Goal: Transaction & Acquisition: Purchase product/service

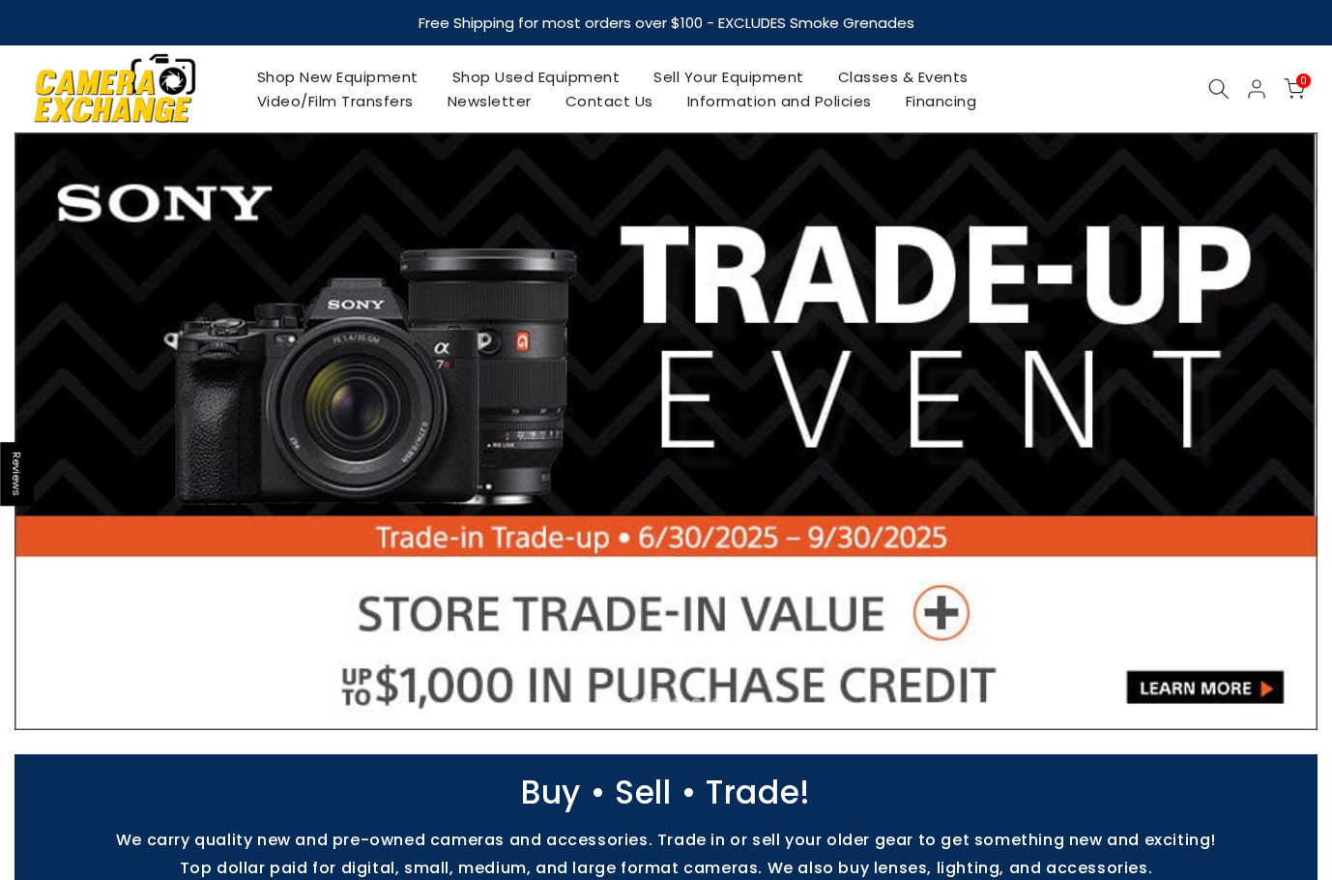
click at [1221, 98] on icon at bounding box center [1219, 88] width 21 height 21
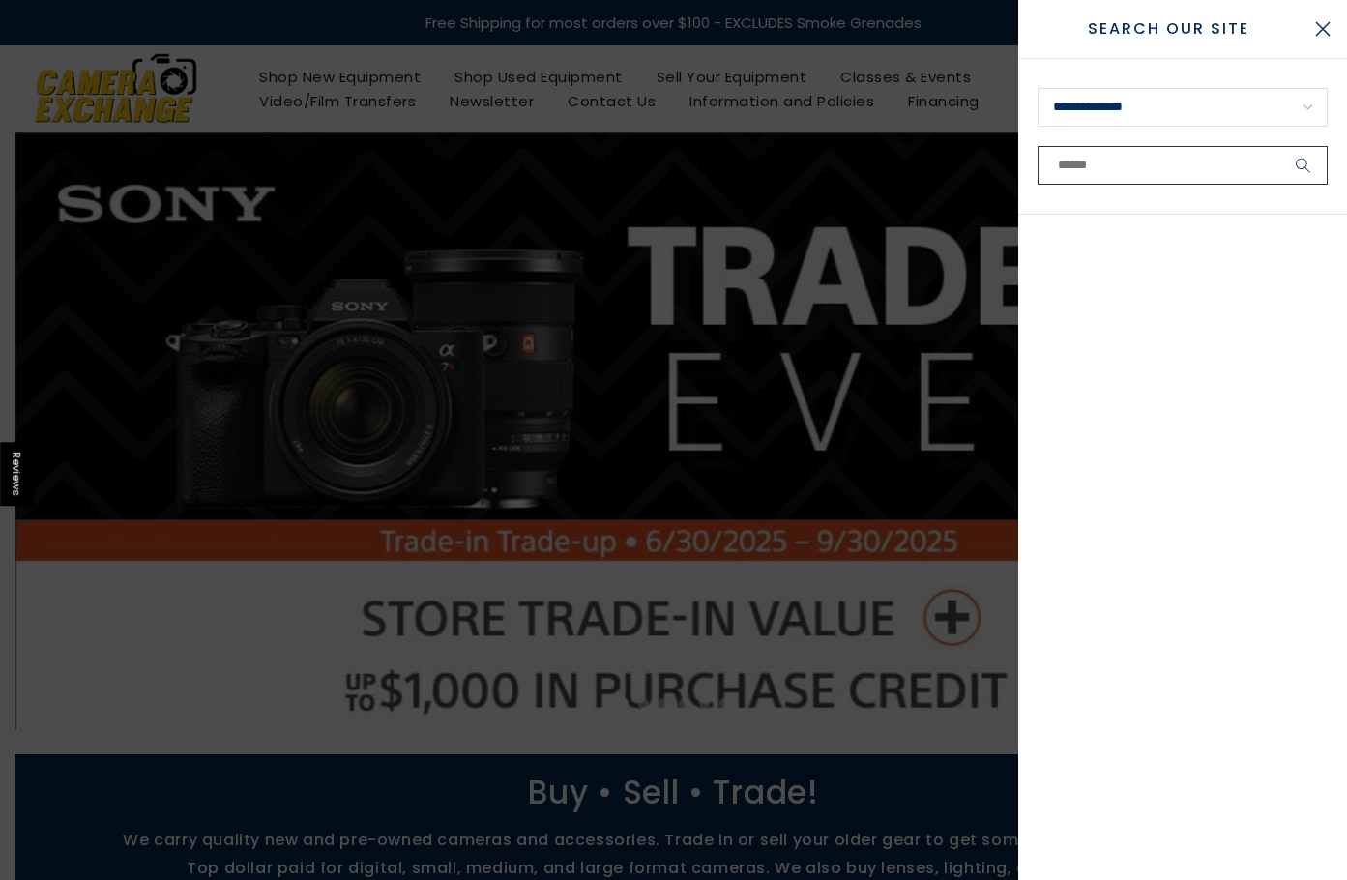
click at [1135, 161] on input "text" at bounding box center [1182, 165] width 290 height 39
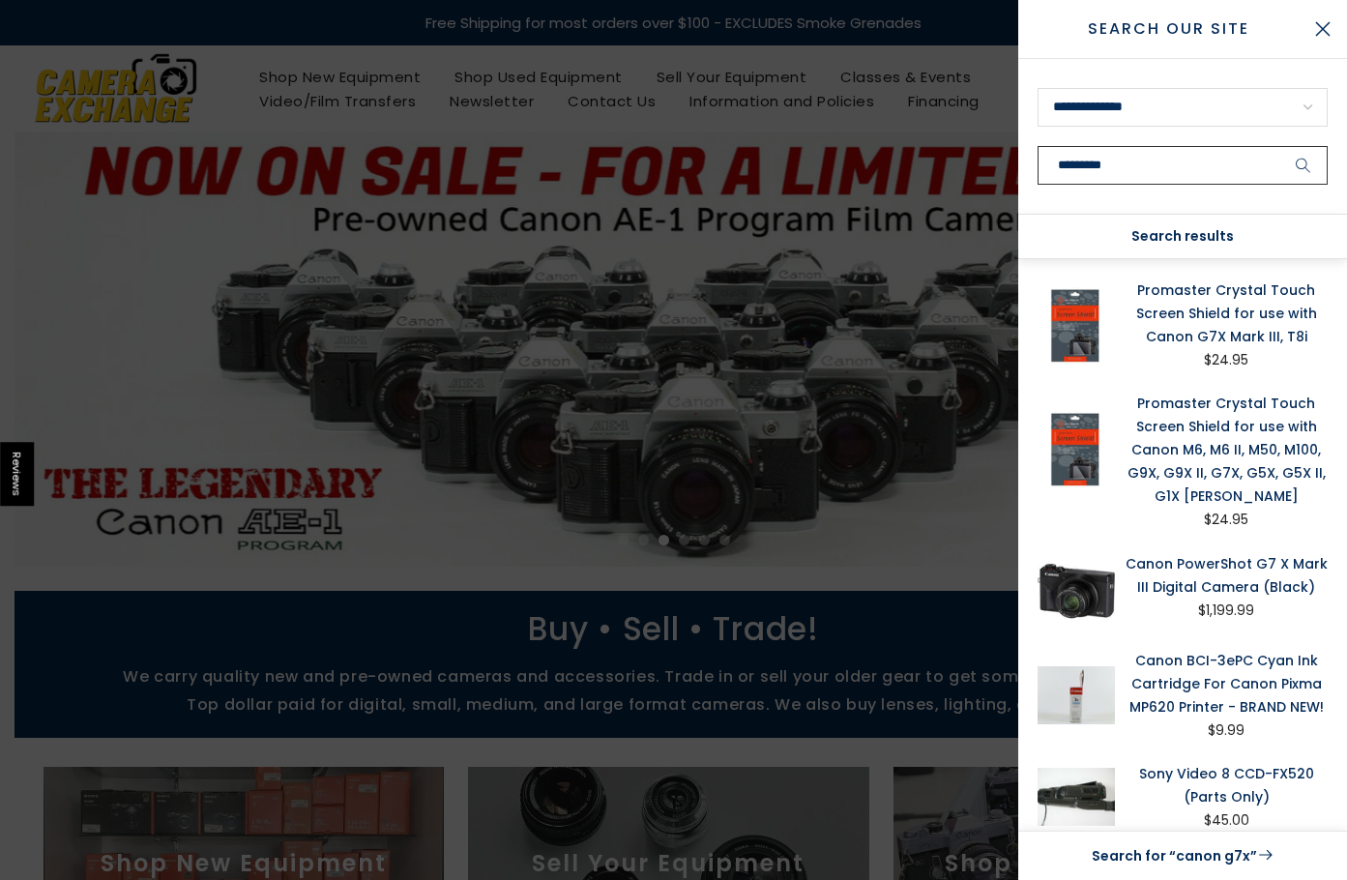
type input "*********"
click at [1279, 146] on button "submit" at bounding box center [1303, 165] width 48 height 39
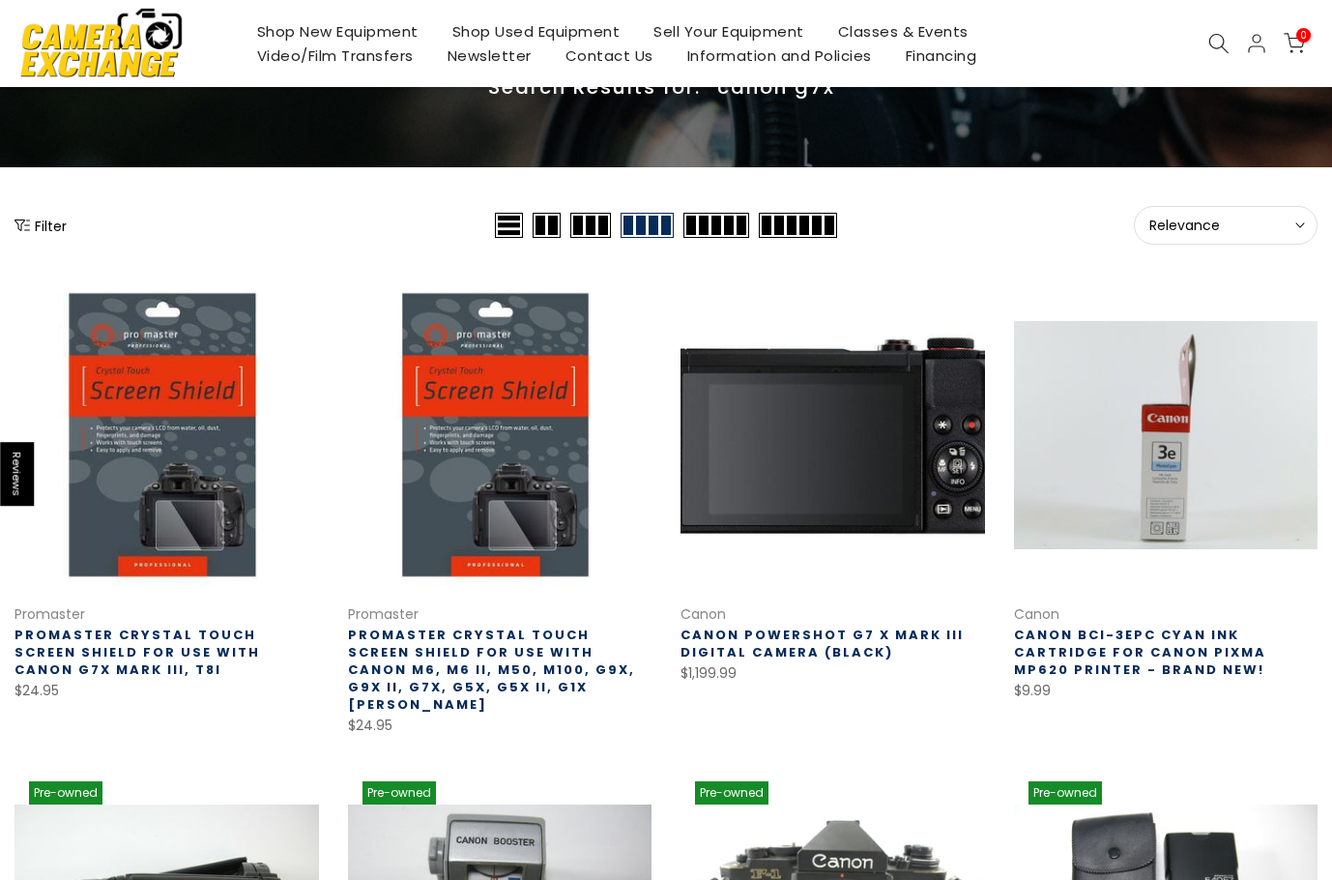
scroll to position [290, 0]
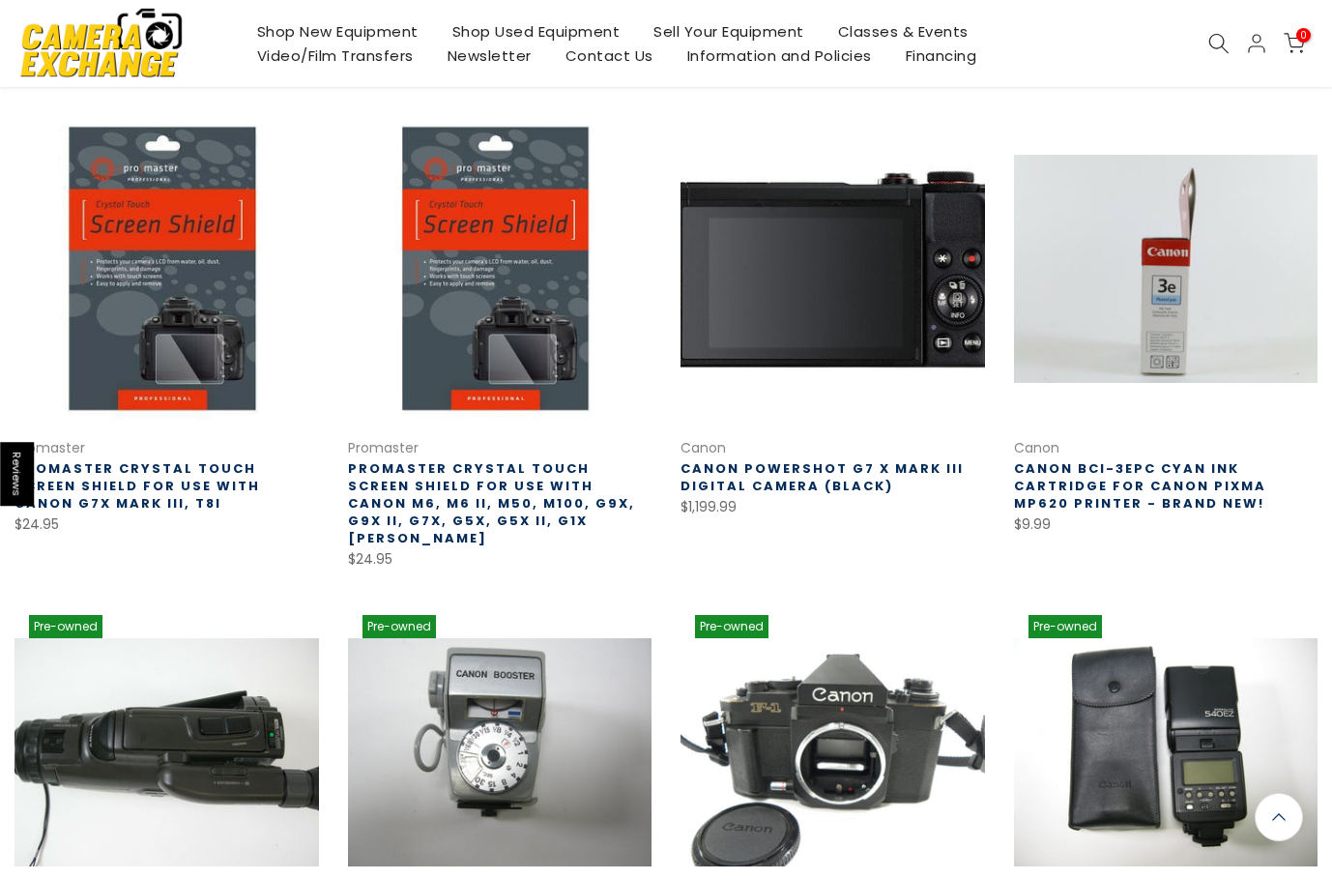
click at [843, 333] on link at bounding box center [833, 269] width 305 height 305
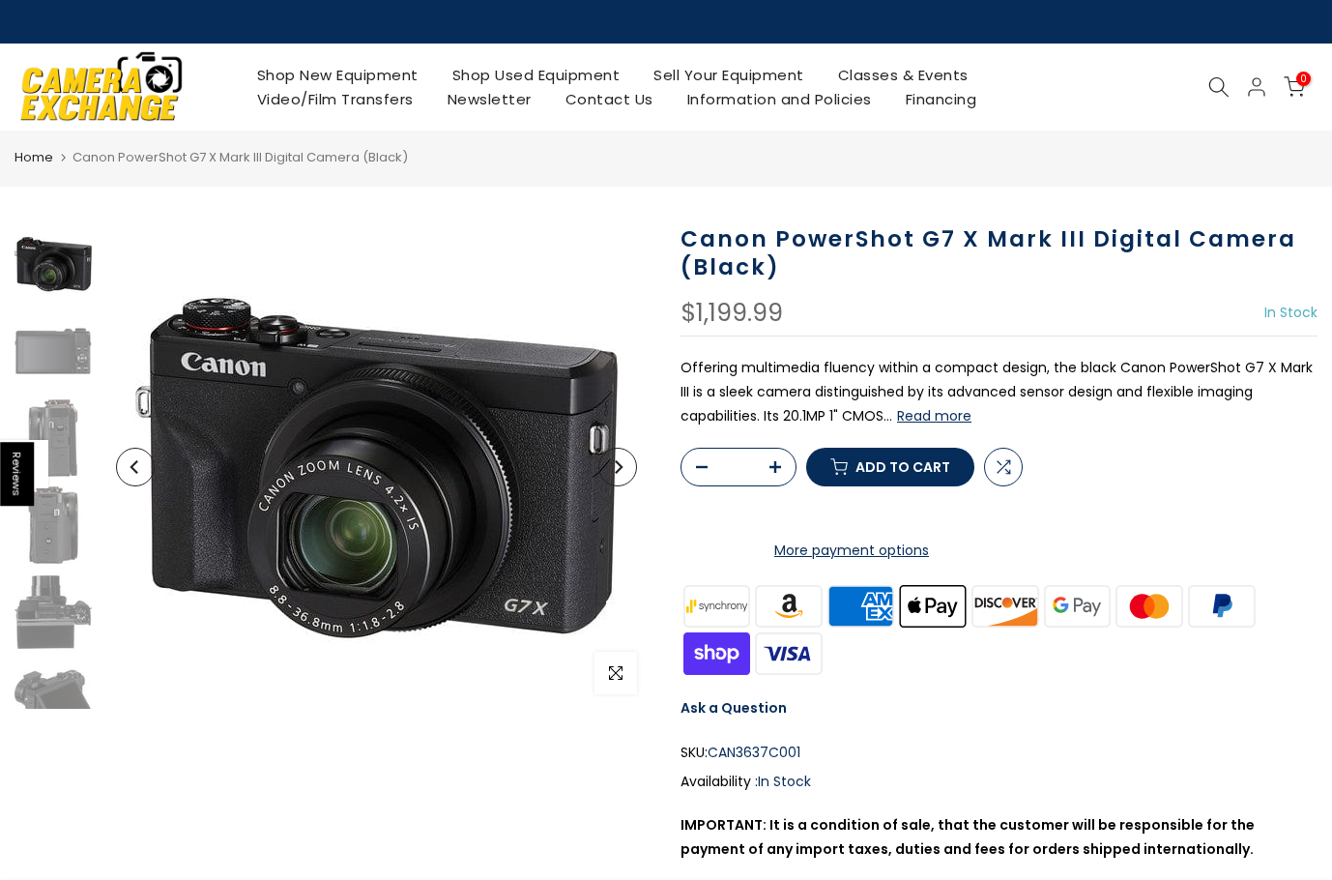
click at [708, 361] on p "Offering multimedia fluency within a compact design, the black Canon PowerShot …" at bounding box center [999, 392] width 637 height 73
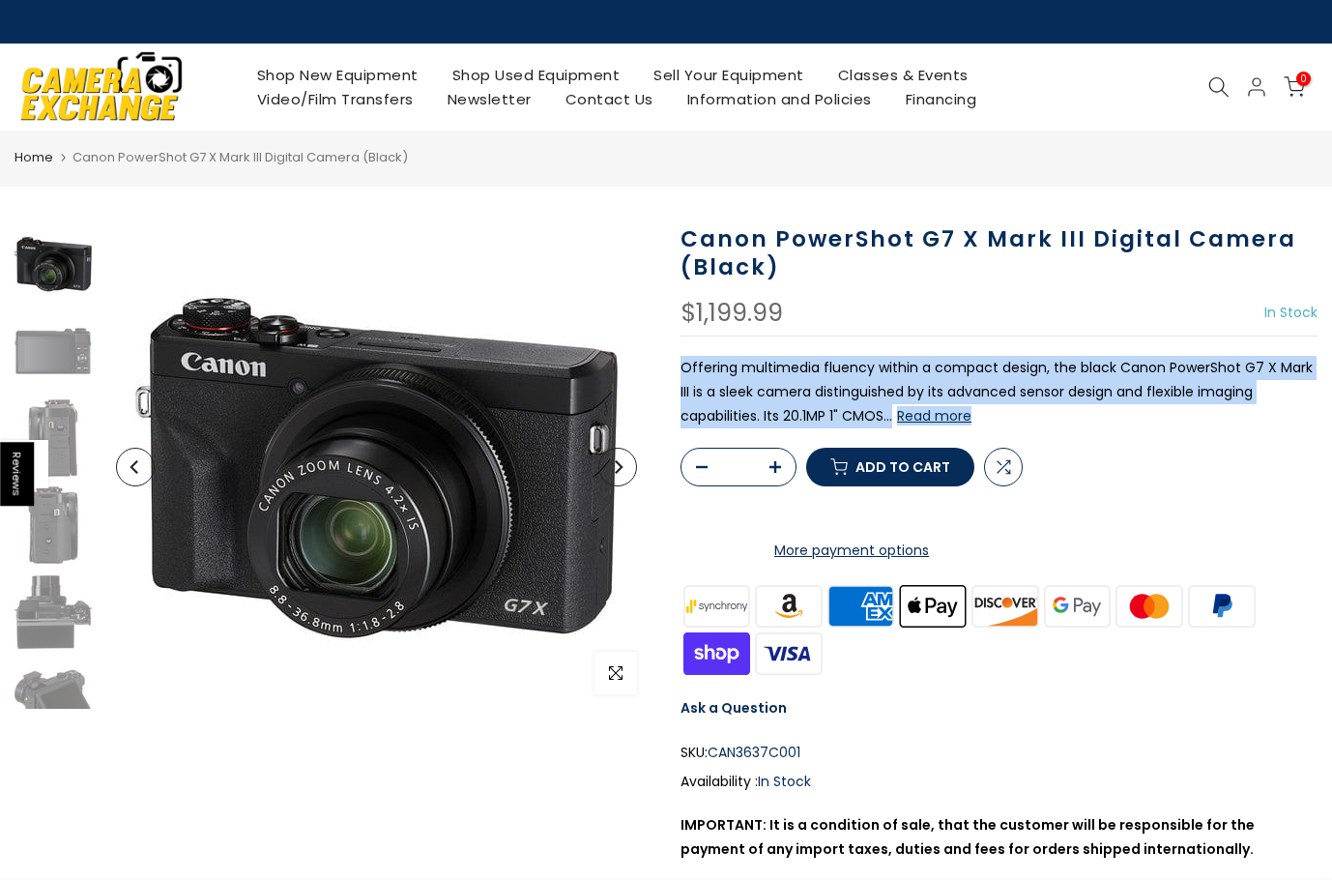
drag, startPoint x: 680, startPoint y: 366, endPoint x: 1019, endPoint y: 426, distance: 344.6
click at [1019, 426] on div "Canon PowerShot G7 X Mark III Digital Camera (Black) $1,199.99 In Stock Pre ord…" at bounding box center [999, 598] width 666 height 747
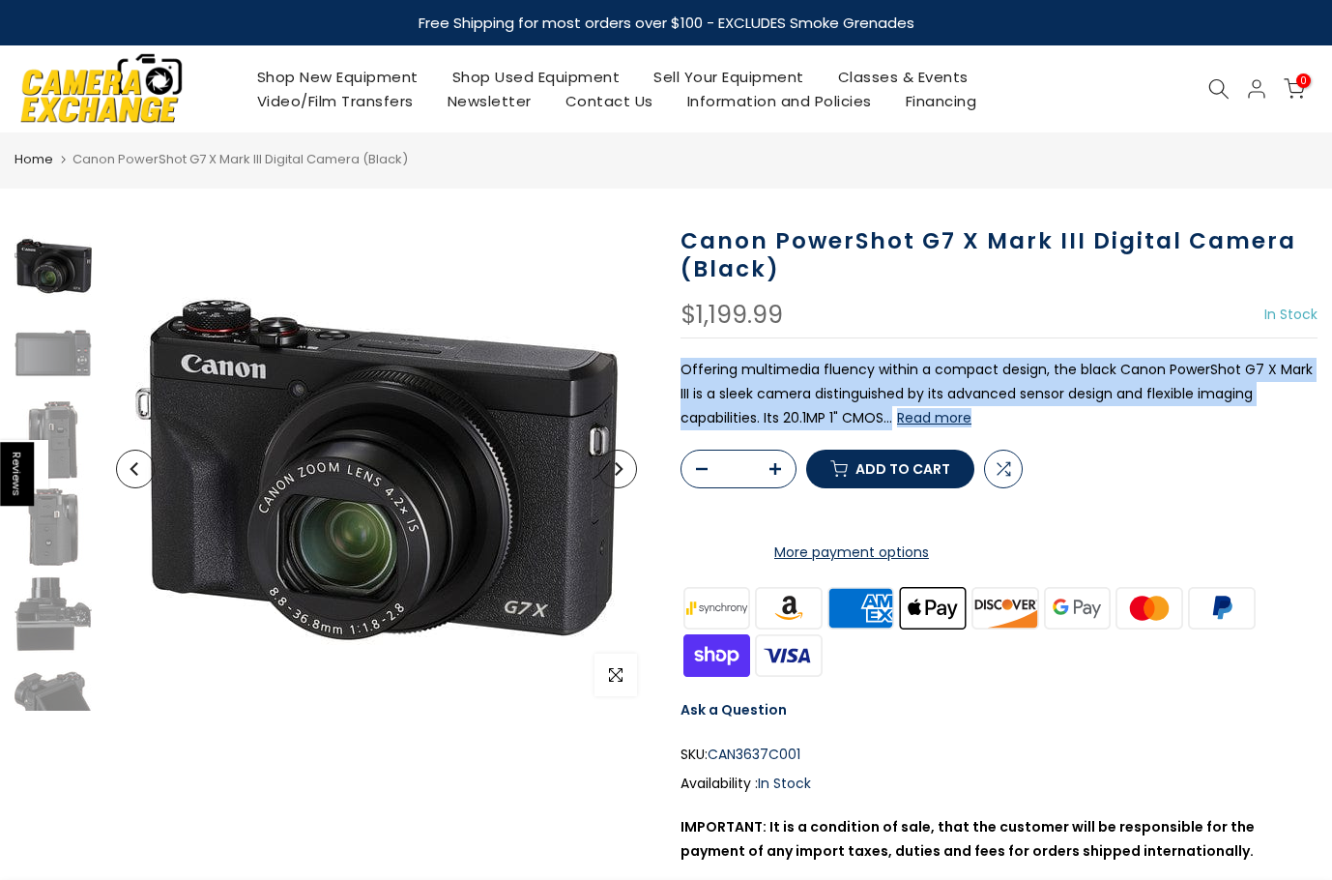
click at [992, 364] on p "Offering multimedia fluency within a compact design, the black Canon PowerShot …" at bounding box center [999, 394] width 637 height 73
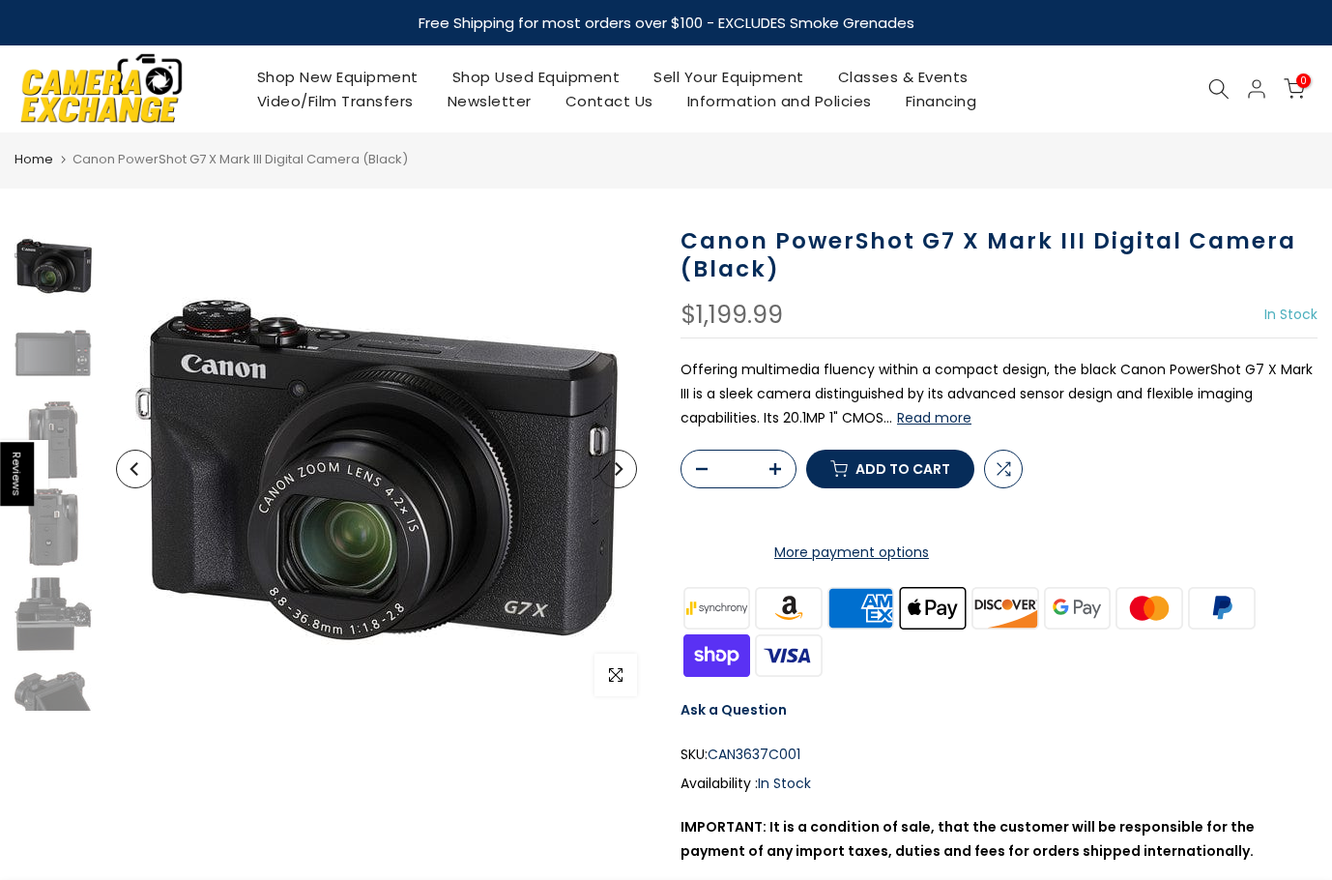
click at [849, 394] on p "Offering multimedia fluency within a compact design, the black Canon PowerShot …" at bounding box center [999, 394] width 637 height 73
click at [847, 394] on p "Offering multimedia fluency within a compact design, the black Canon PowerShot …" at bounding box center [999, 394] width 637 height 73
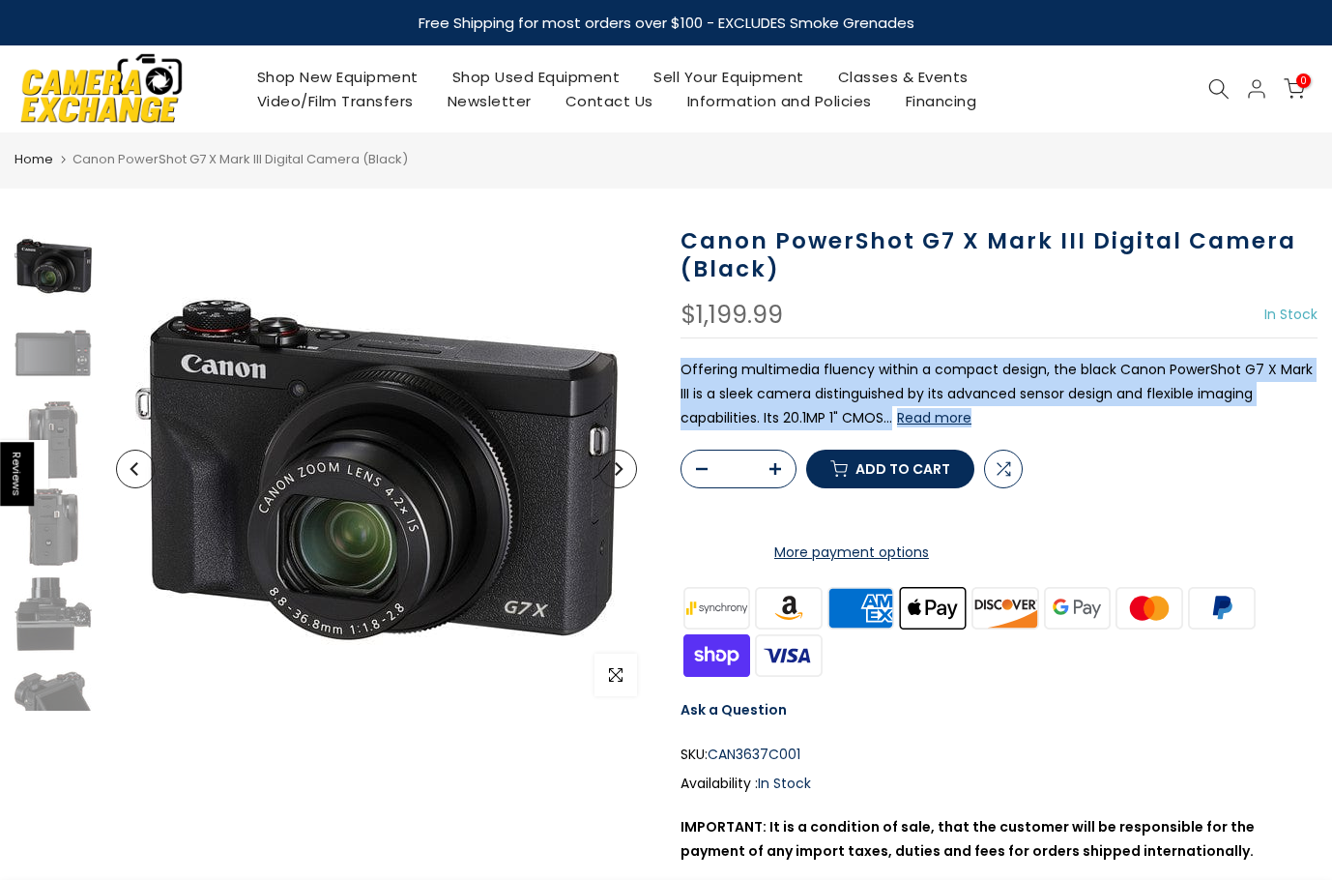
click at [847, 394] on p "Offering multimedia fluency within a compact design, the black Canon PowerShot …" at bounding box center [999, 394] width 637 height 73
click at [63, 367] on img at bounding box center [53, 352] width 77 height 77
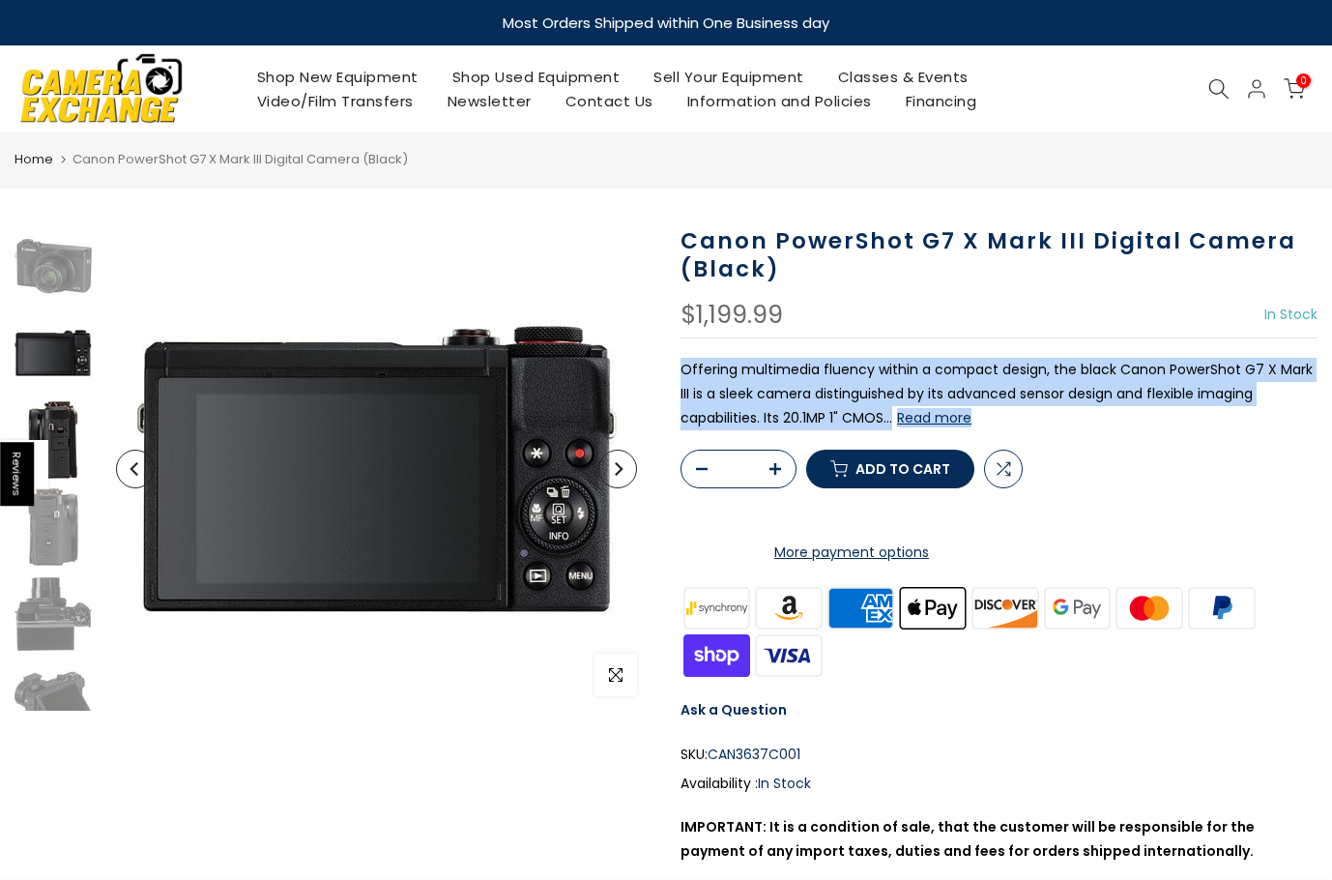
click at [68, 425] on img at bounding box center [53, 439] width 77 height 77
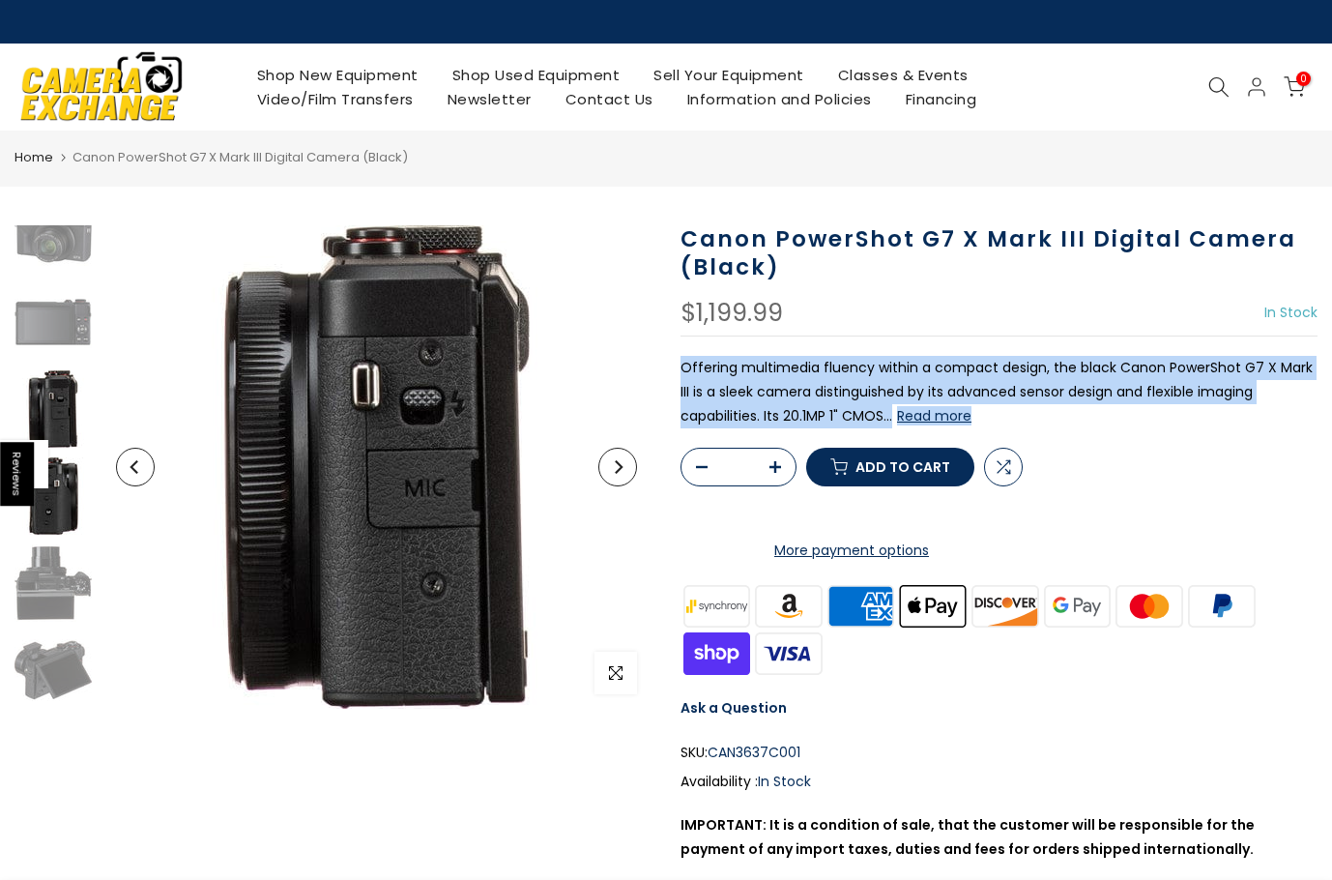
click at [55, 492] on img at bounding box center [53, 495] width 77 height 77
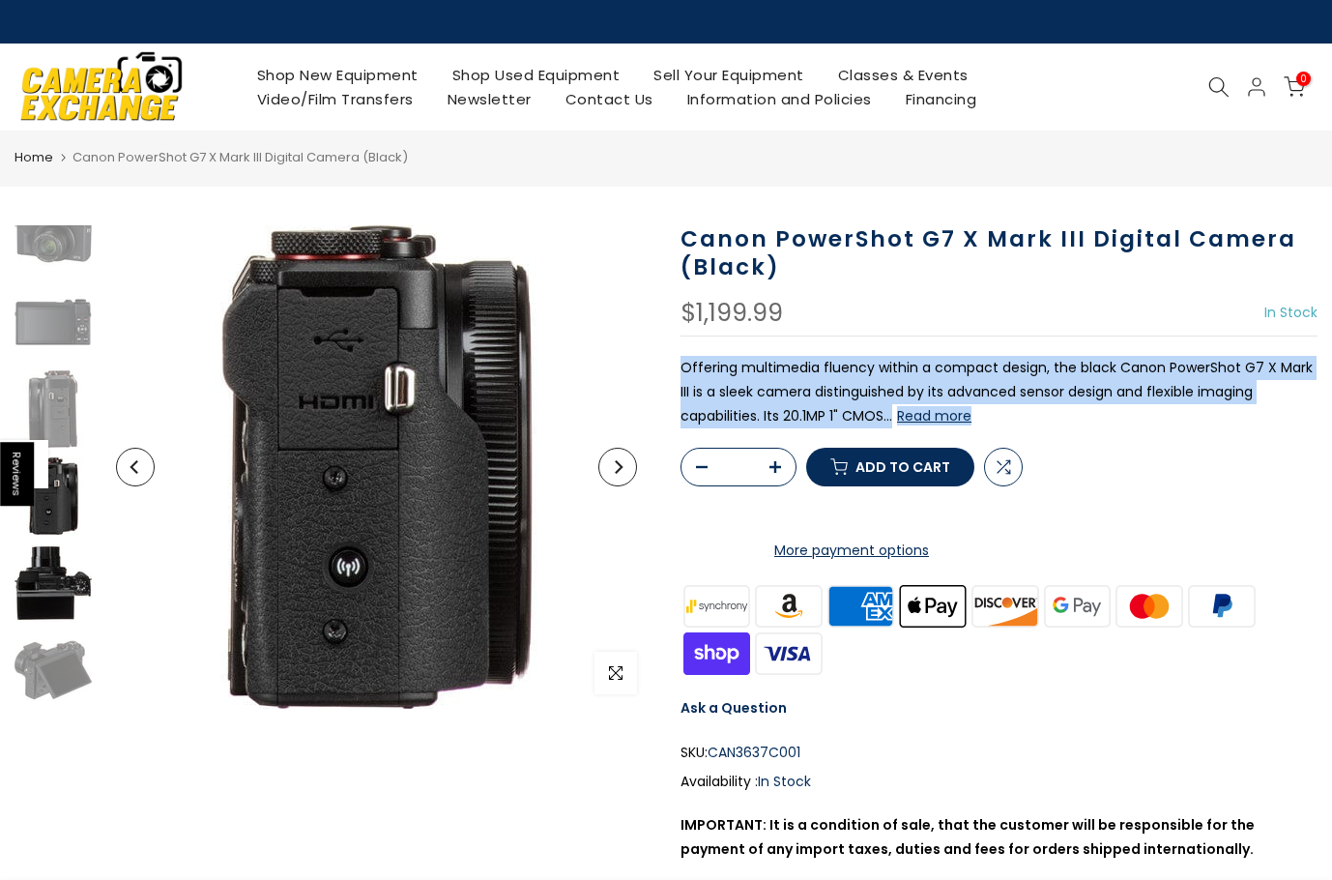
click at [64, 574] on img at bounding box center [53, 582] width 77 height 77
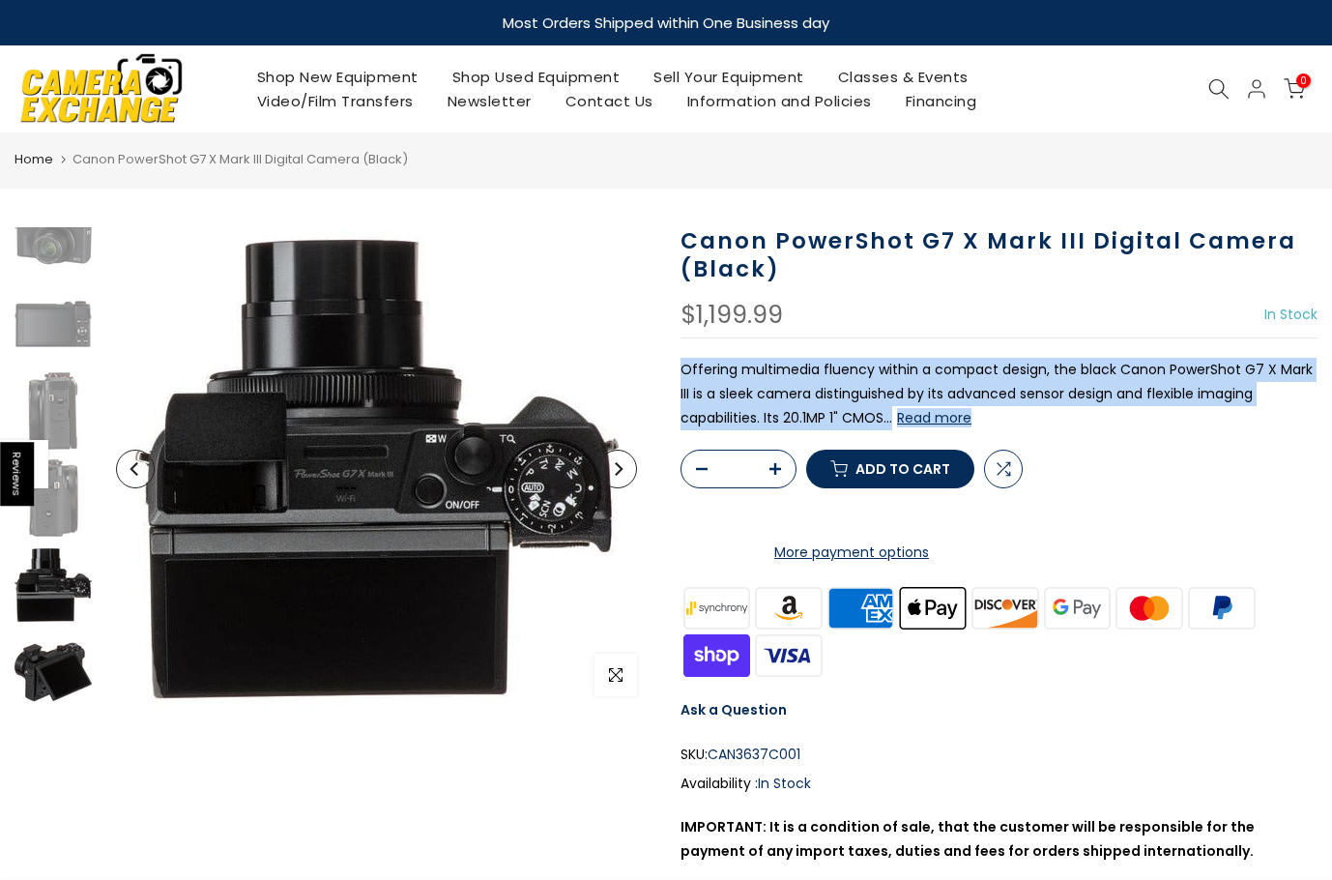
click at [53, 677] on img at bounding box center [53, 671] width 77 height 77
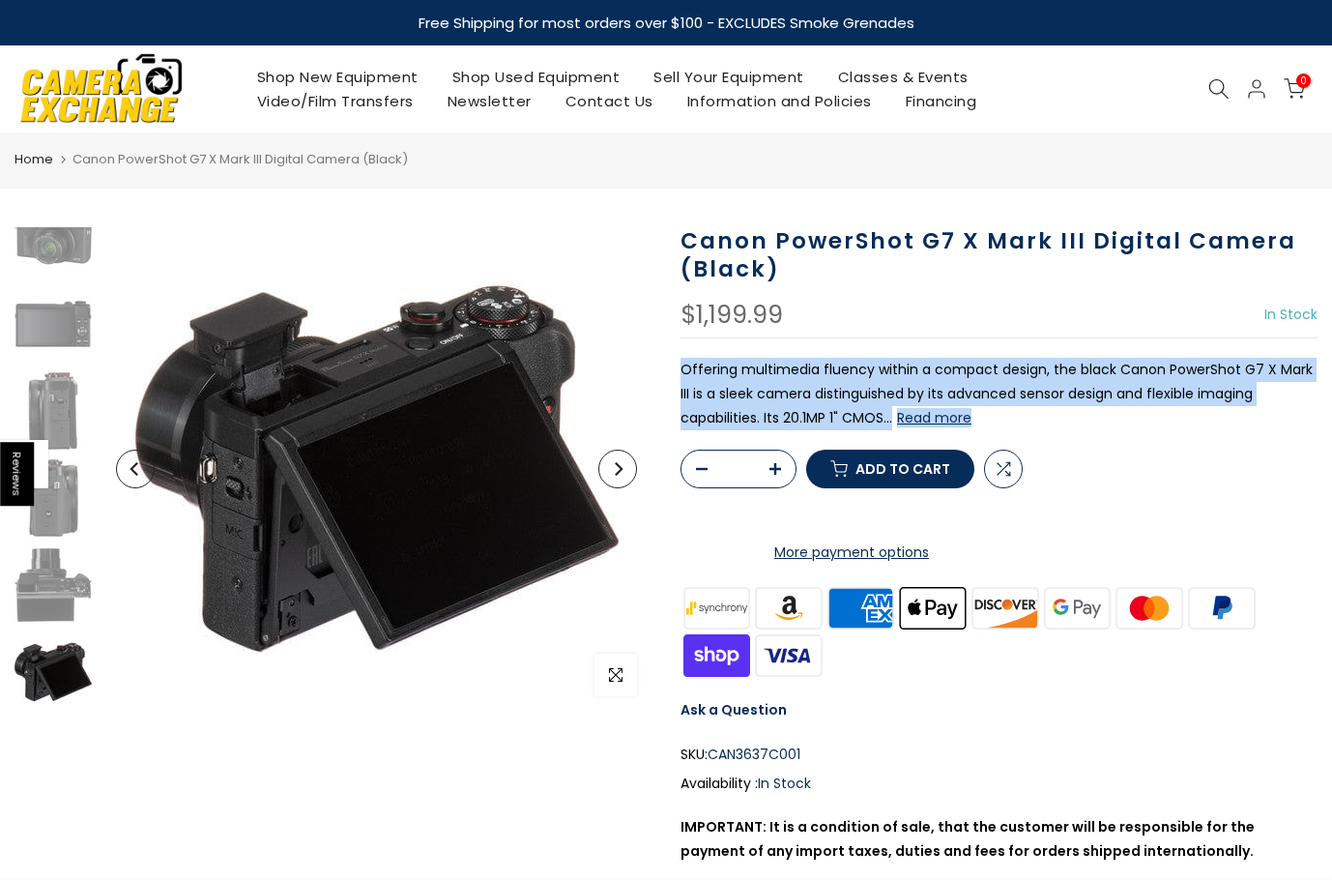
click at [524, 79] on link "Shop Used Equipment" at bounding box center [536, 77] width 202 height 24
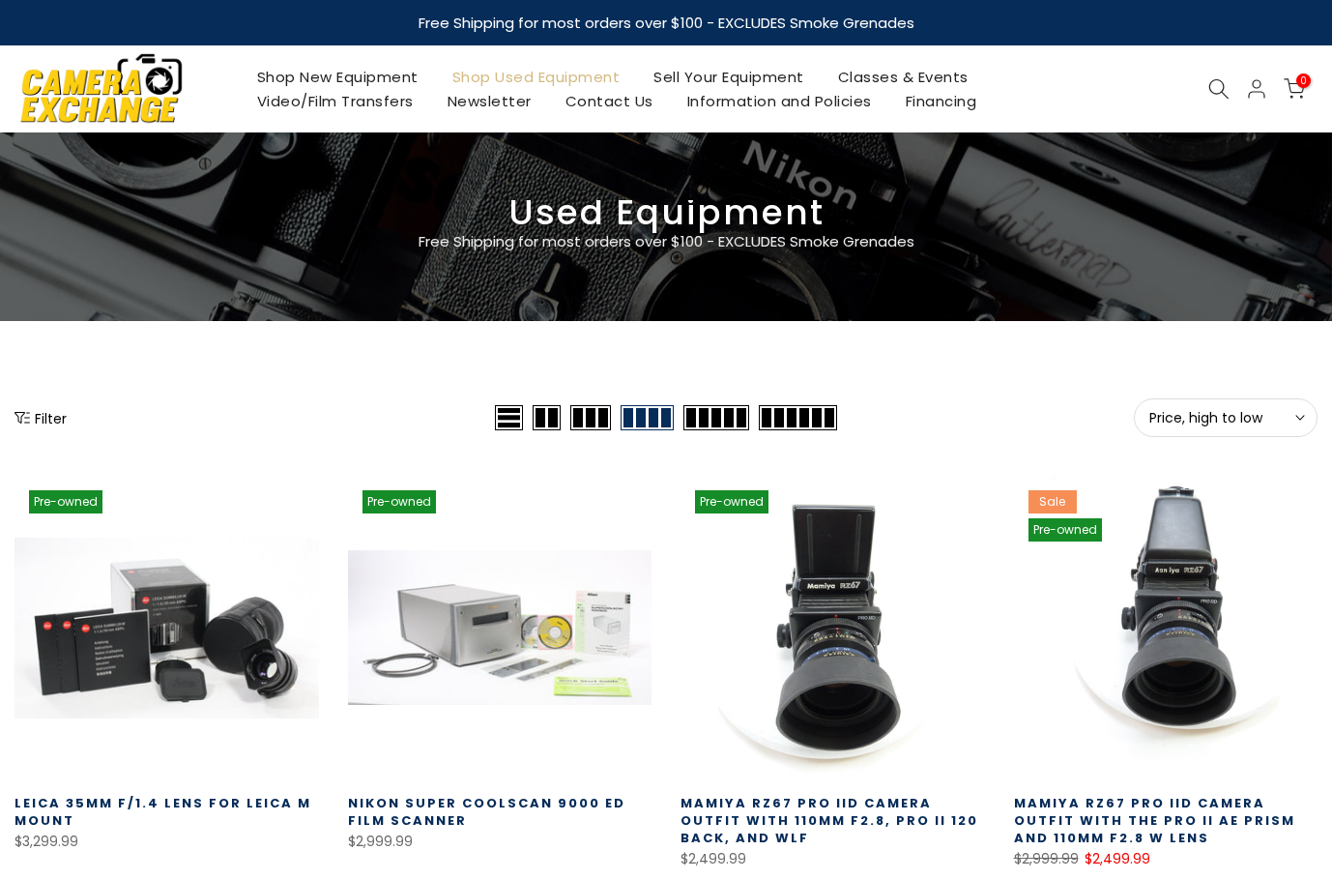
click at [1203, 424] on span "Price, high to low" at bounding box center [1226, 417] width 153 height 17
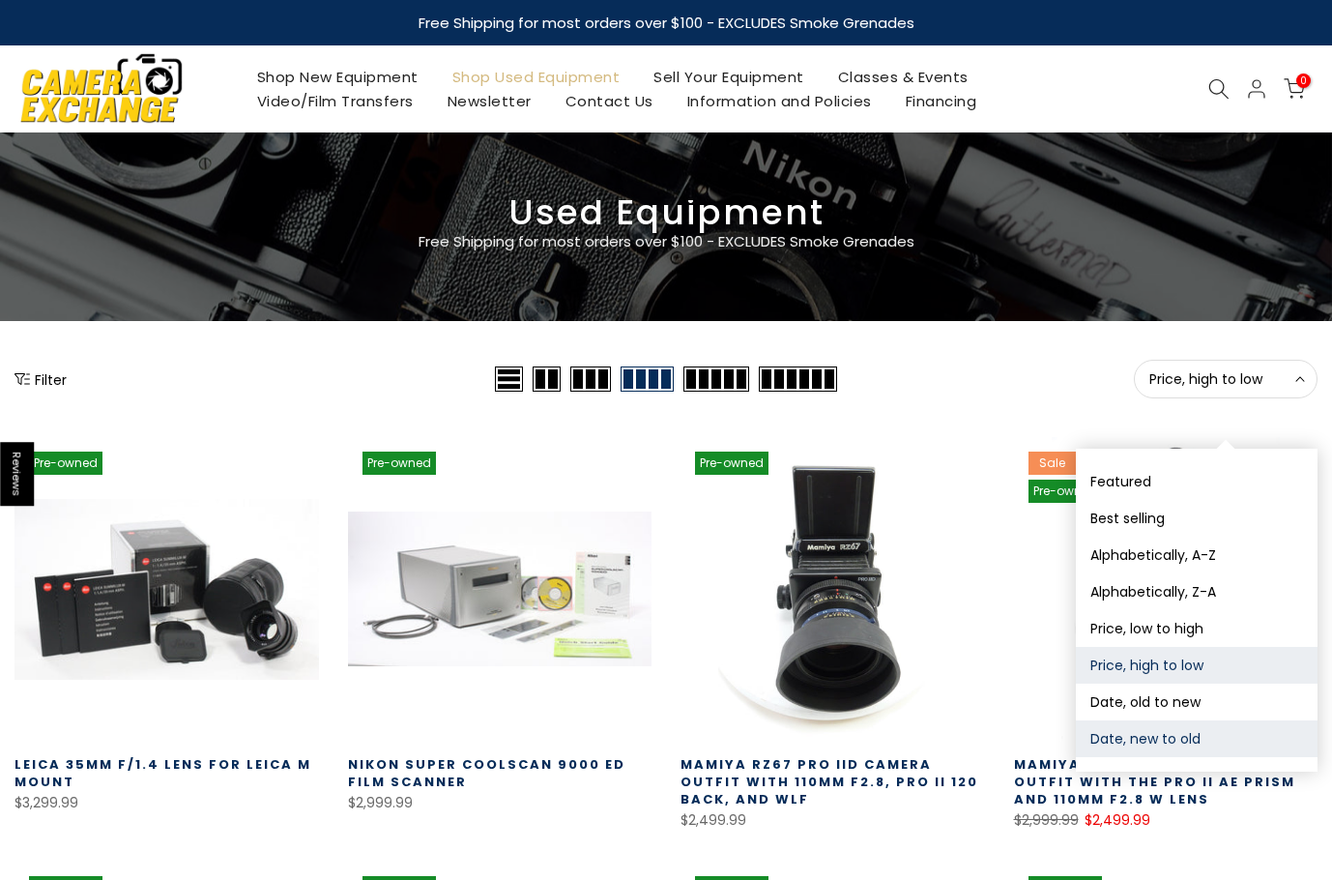
click at [1185, 746] on button "Date, new to old" at bounding box center [1197, 738] width 242 height 37
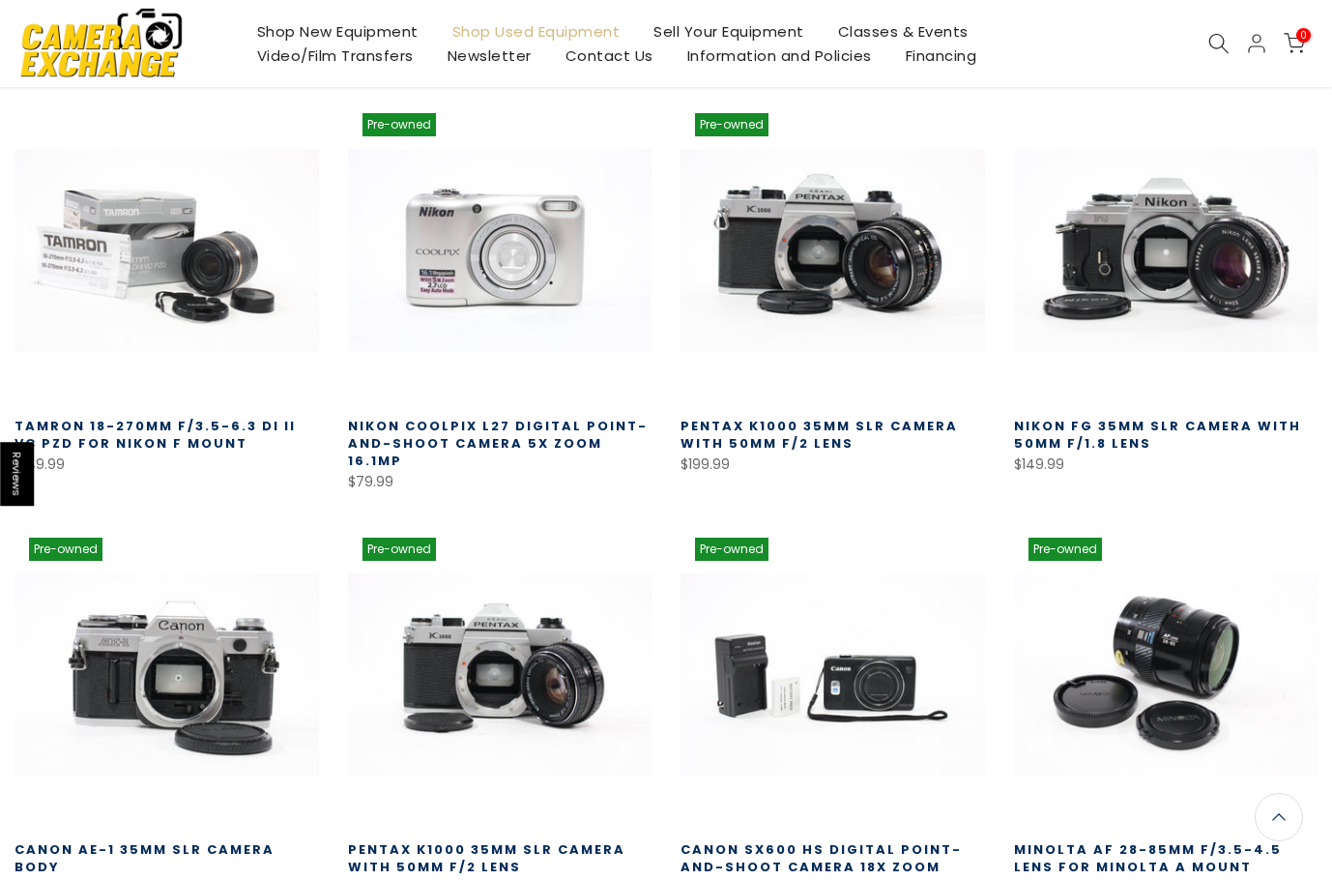
scroll to position [340, 0]
